Goal: Task Accomplishment & Management: Use online tool/utility

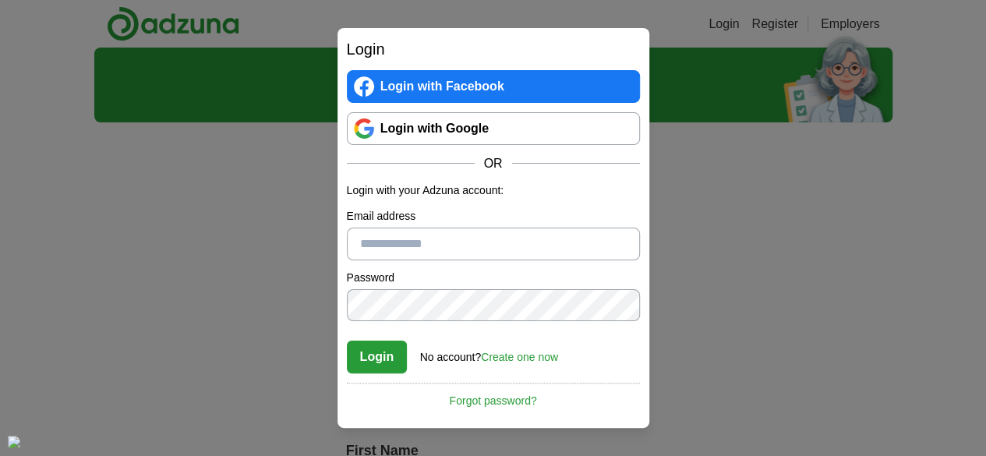
click at [629, 138] on link "Login with Google" at bounding box center [493, 128] width 293 height 33
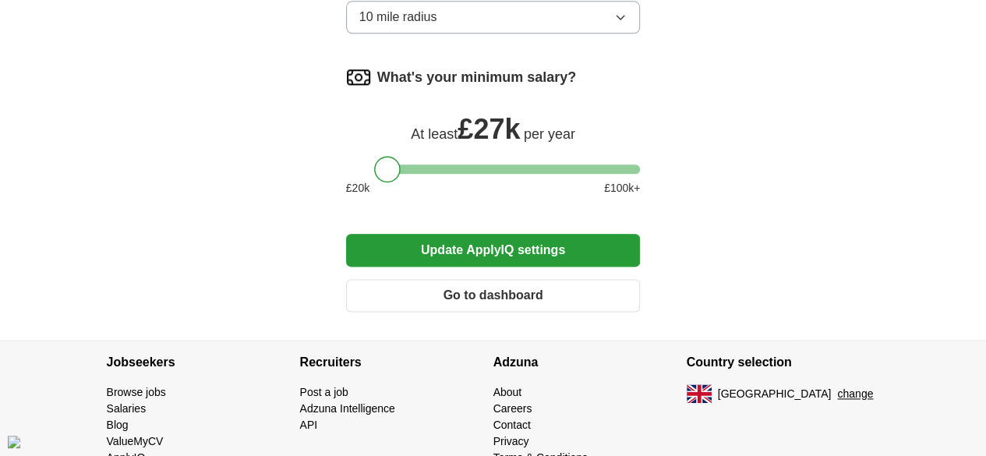
scroll to position [866, 0]
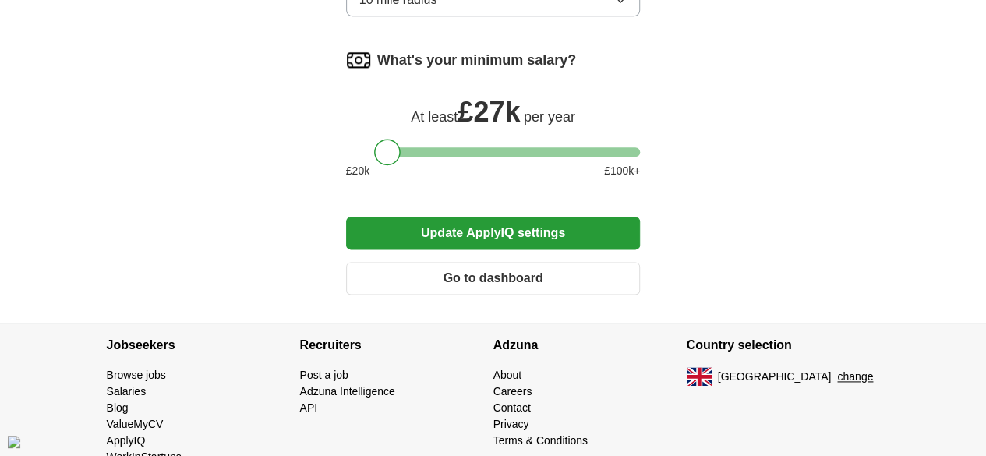
click at [555, 262] on button "Go to dashboard" at bounding box center [493, 278] width 295 height 33
